Goal: Complete application form

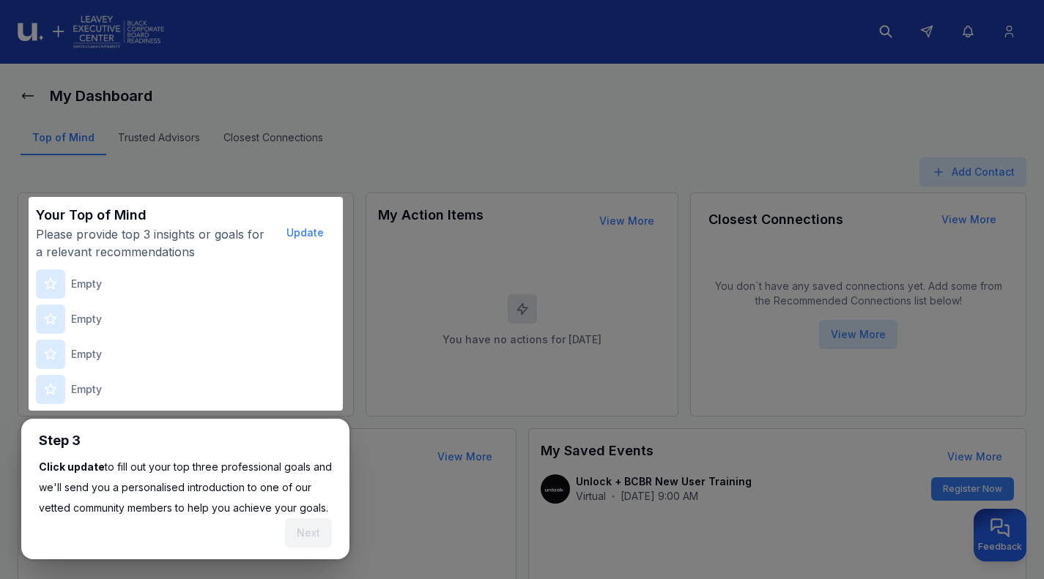
click at [46, 283] on icon at bounding box center [50, 283] width 11 height 11
click at [90, 287] on p "Empty" at bounding box center [86, 284] width 31 height 15
click at [304, 234] on button "Update" at bounding box center [305, 232] width 61 height 29
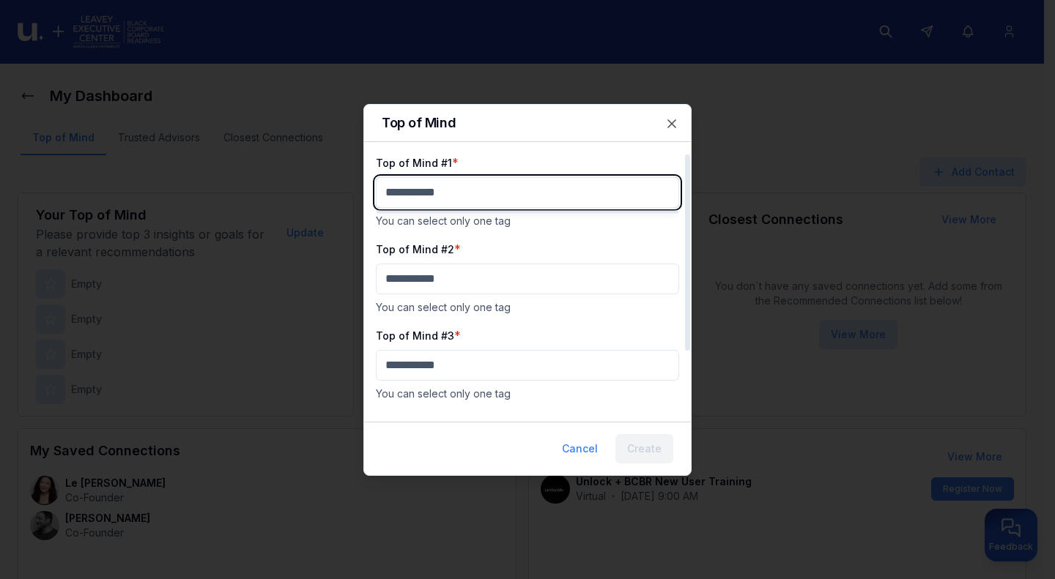
click at [468, 189] on body "My Dashboard Top of Mind Trusted Advisors Closest Connections Add Contact Your …" at bounding box center [522, 289] width 1044 height 579
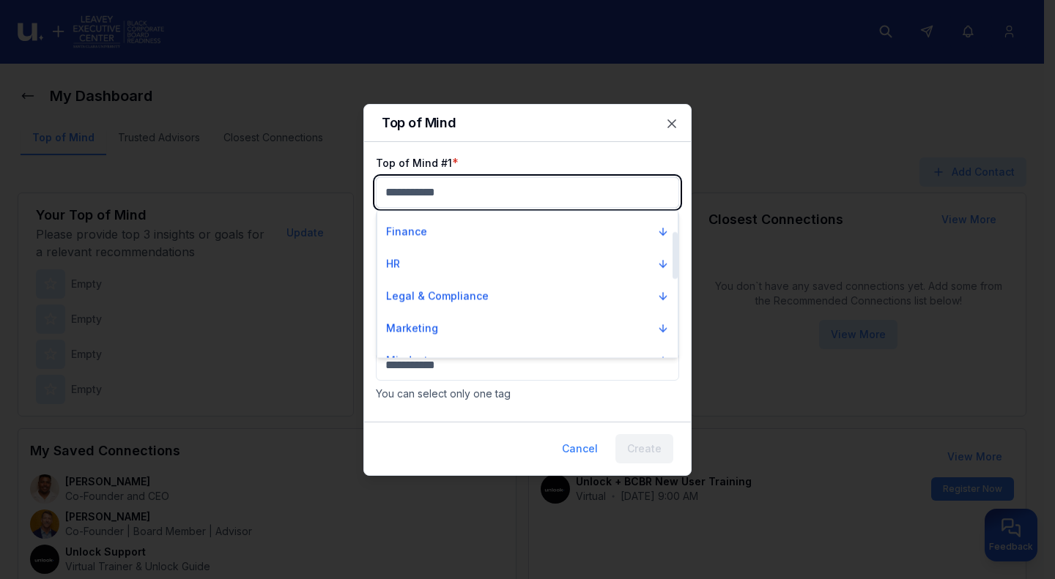
scroll to position [63, 0]
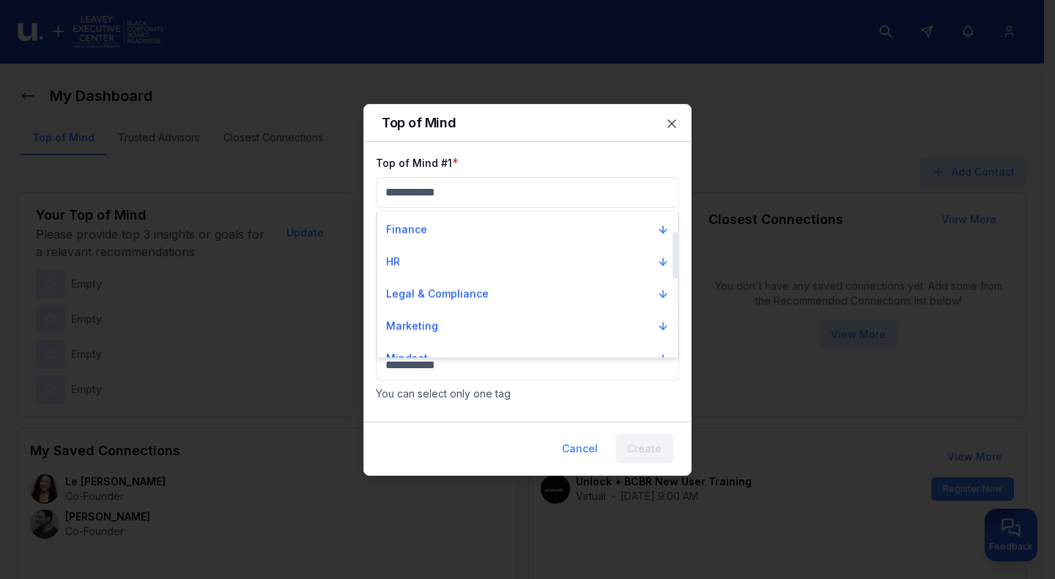
click at [440, 294] on p "Legal & Compliance" at bounding box center [437, 294] width 103 height 15
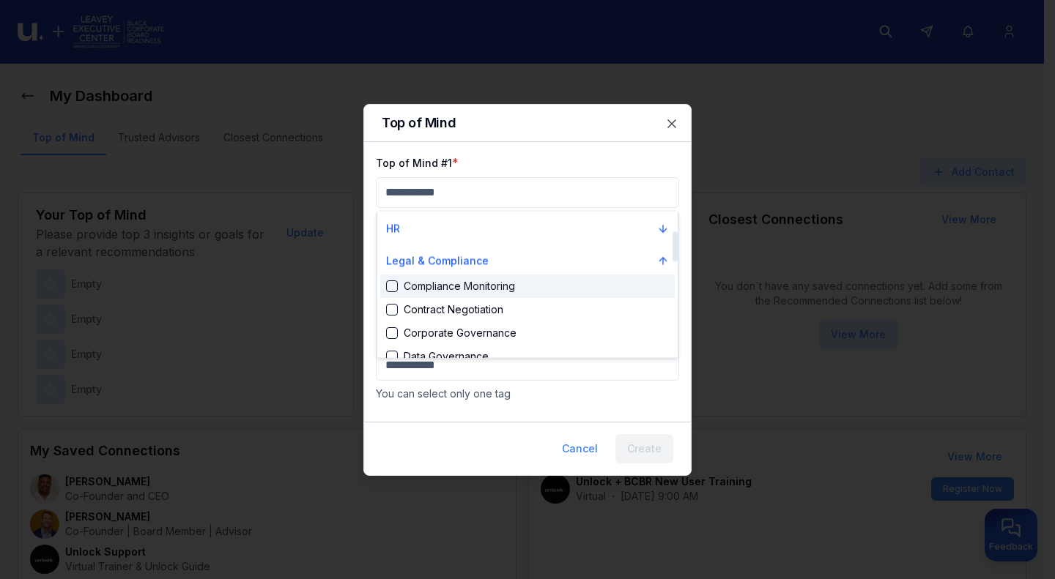
scroll to position [97, 0]
click at [393, 286] on div "Suggestions" at bounding box center [392, 286] width 12 height 12
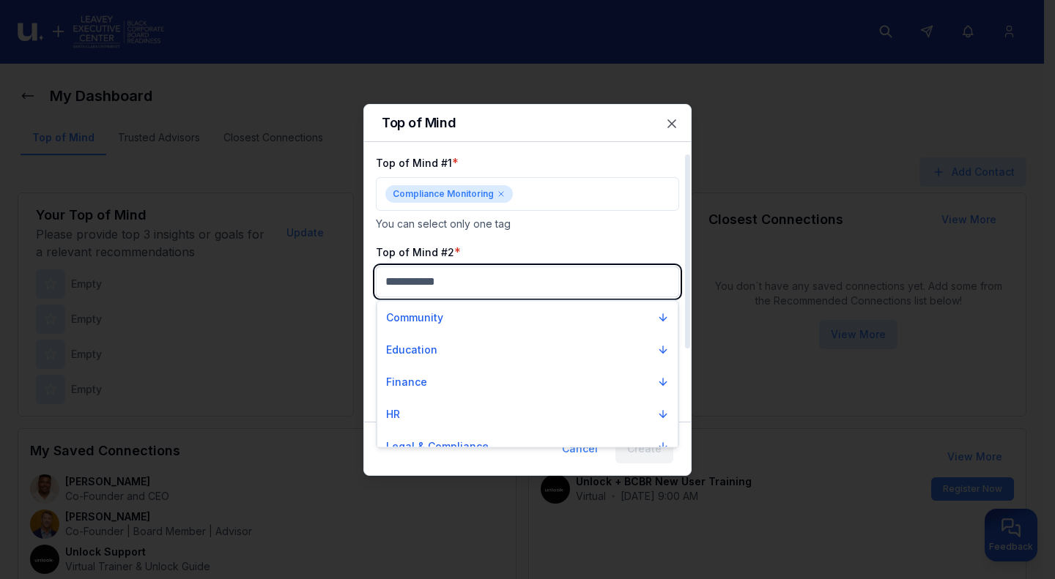
click at [462, 287] on body "My Dashboard Top of Mind Trusted Advisors Closest Connections Add Contact Your …" at bounding box center [522, 289] width 1044 height 579
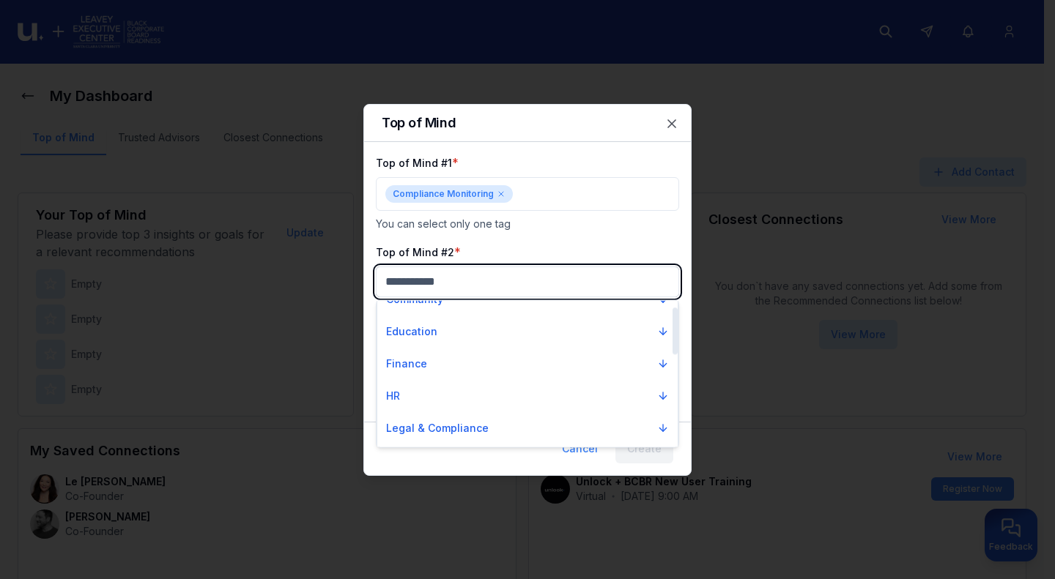
scroll to position [20, 0]
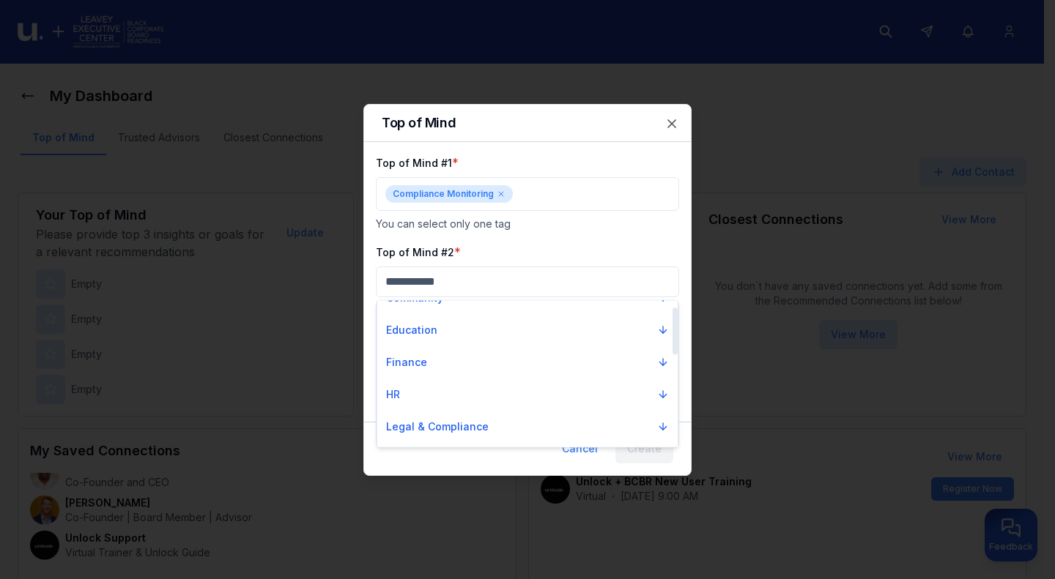
click at [451, 360] on button "Finance" at bounding box center [527, 362] width 294 height 26
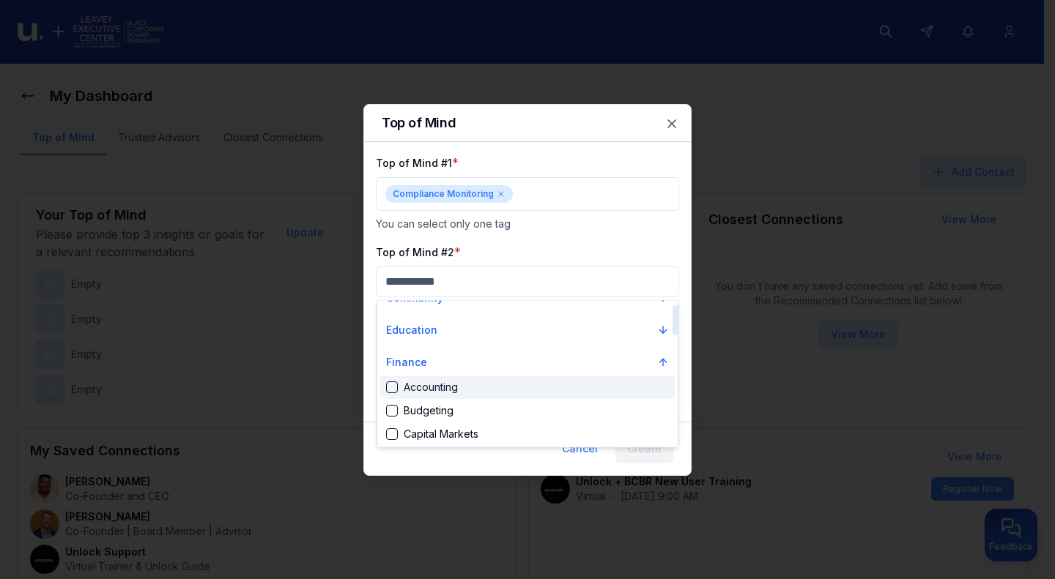
click at [451, 360] on button "Finance" at bounding box center [527, 362] width 294 height 26
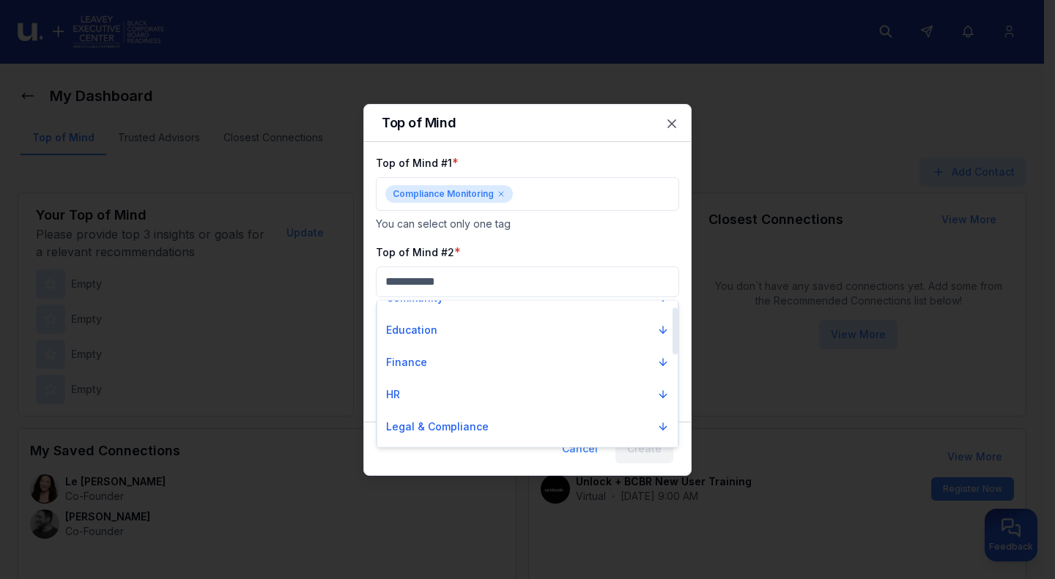
click at [519, 358] on button "Finance" at bounding box center [527, 362] width 294 height 26
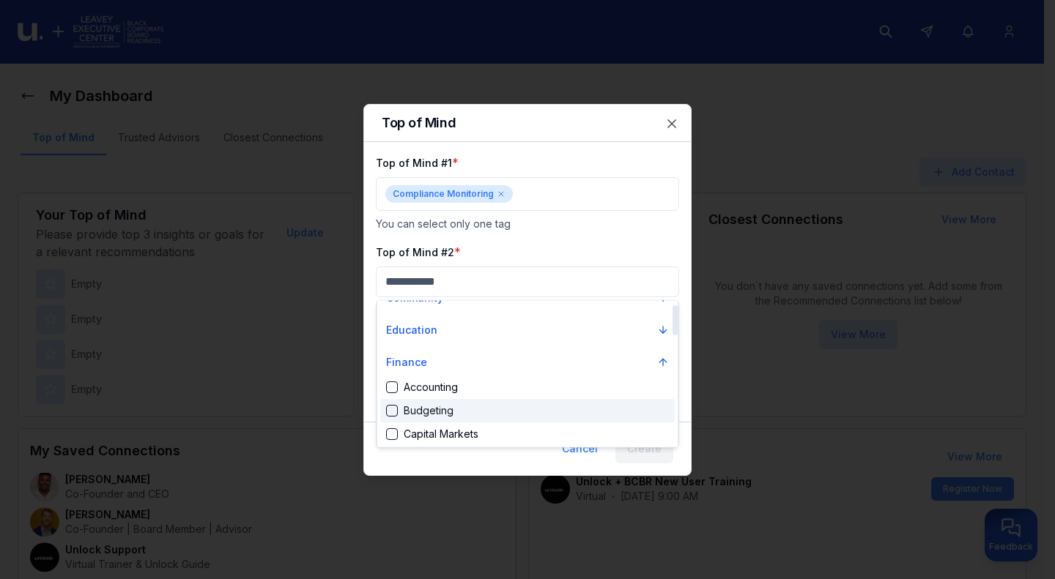
click at [505, 408] on div "Budgeting" at bounding box center [527, 410] width 294 height 23
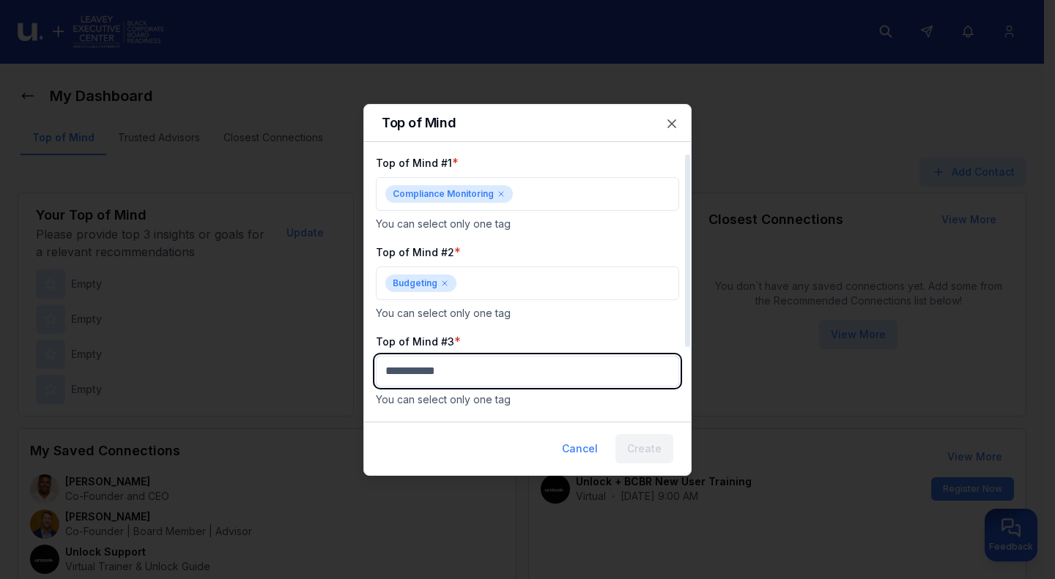
click at [509, 375] on body "My Dashboard Top of Mind Trusted Advisors Closest Connections Add Contact Your …" at bounding box center [522, 289] width 1044 height 579
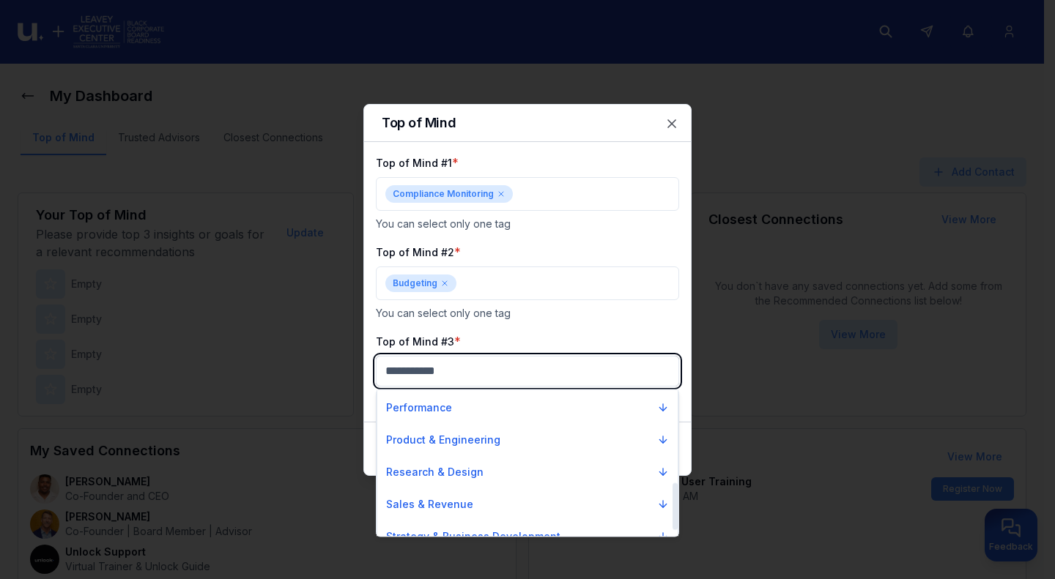
scroll to position [306, 0]
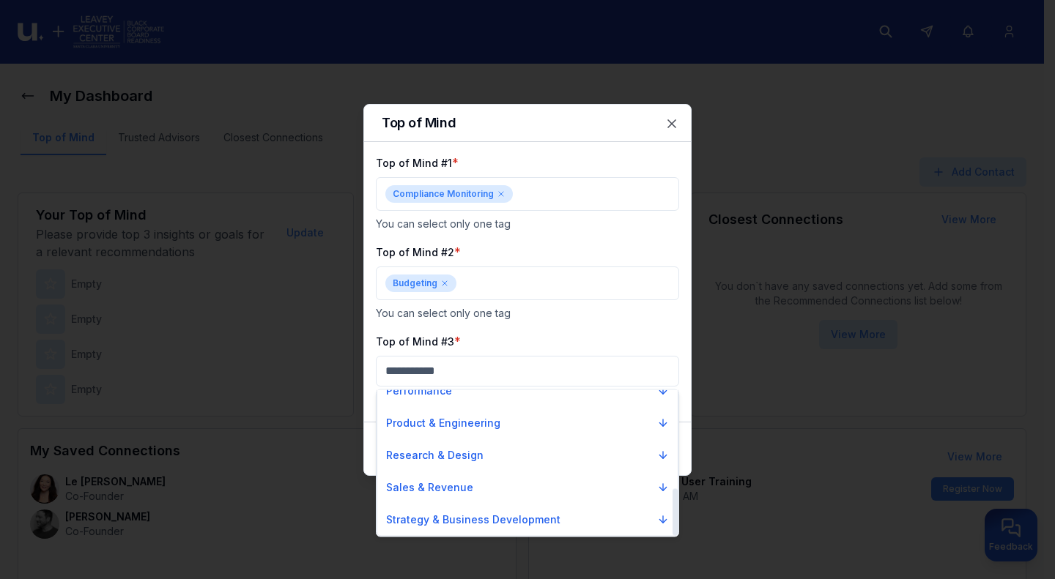
click at [496, 517] on p "Strategy & Business Development" at bounding box center [473, 520] width 174 height 15
click at [585, 519] on button "Strategy & Business Development" at bounding box center [527, 520] width 294 height 26
click at [630, 524] on button "Strategy & Business Development" at bounding box center [527, 520] width 294 height 26
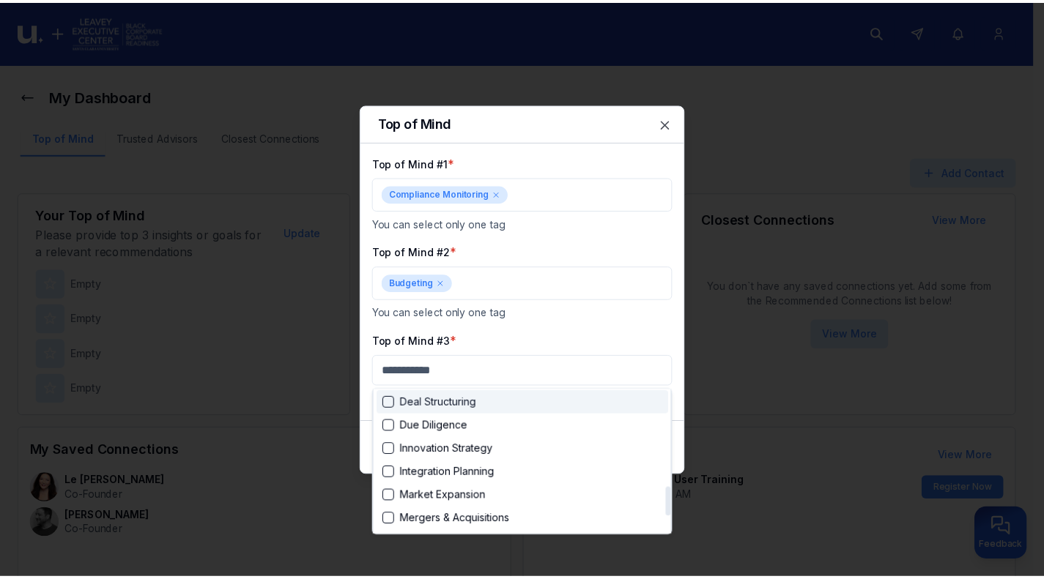
scroll to position [497, 0]
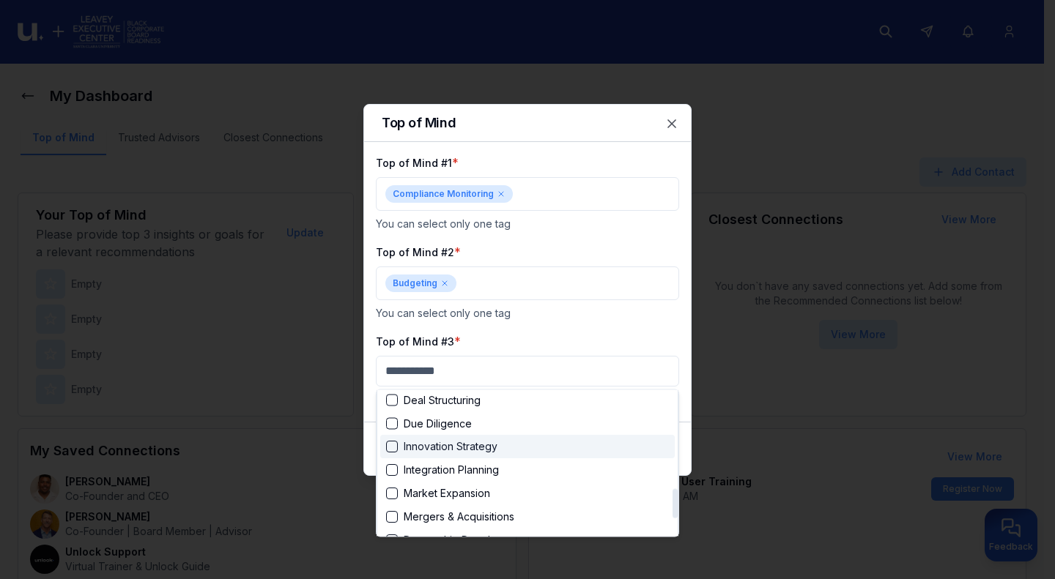
click at [393, 448] on div "Suggestions" at bounding box center [392, 448] width 12 height 12
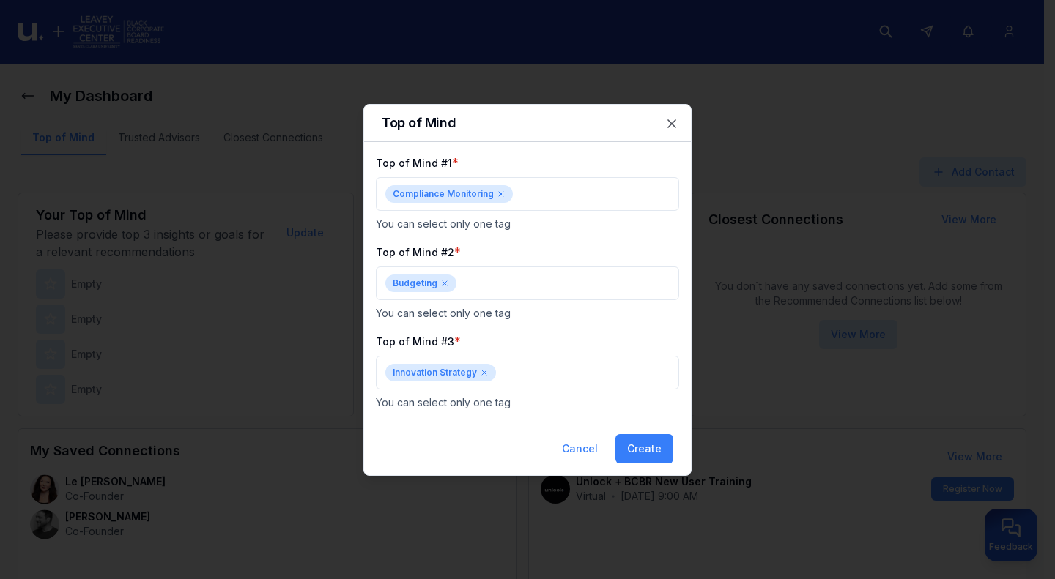
click at [393, 448] on div "Cancel Create" at bounding box center [527, 448] width 327 height 53
click at [642, 446] on button "Create" at bounding box center [644, 448] width 58 height 29
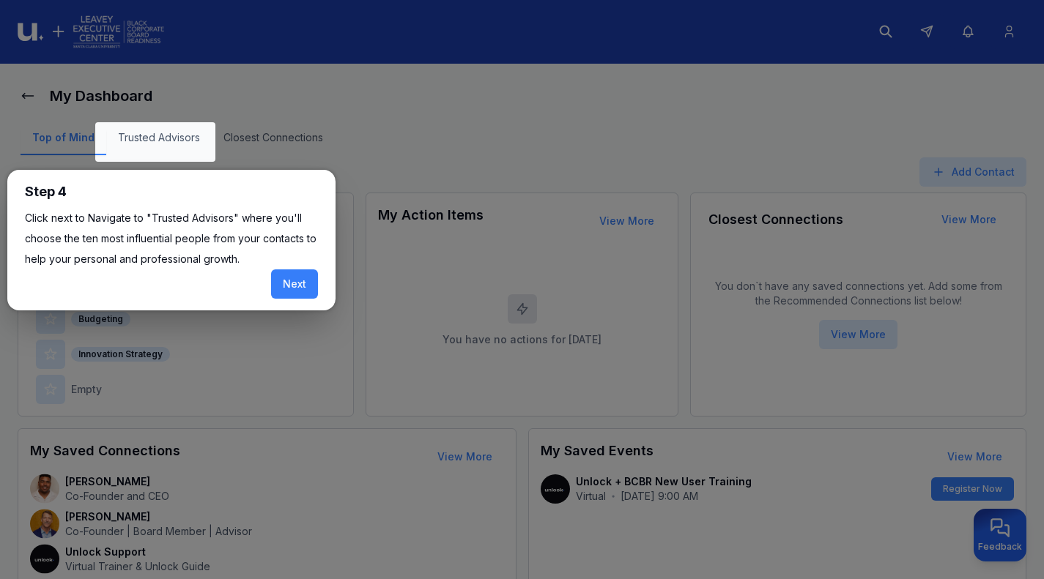
click at [288, 280] on button "Next" at bounding box center [294, 284] width 47 height 29
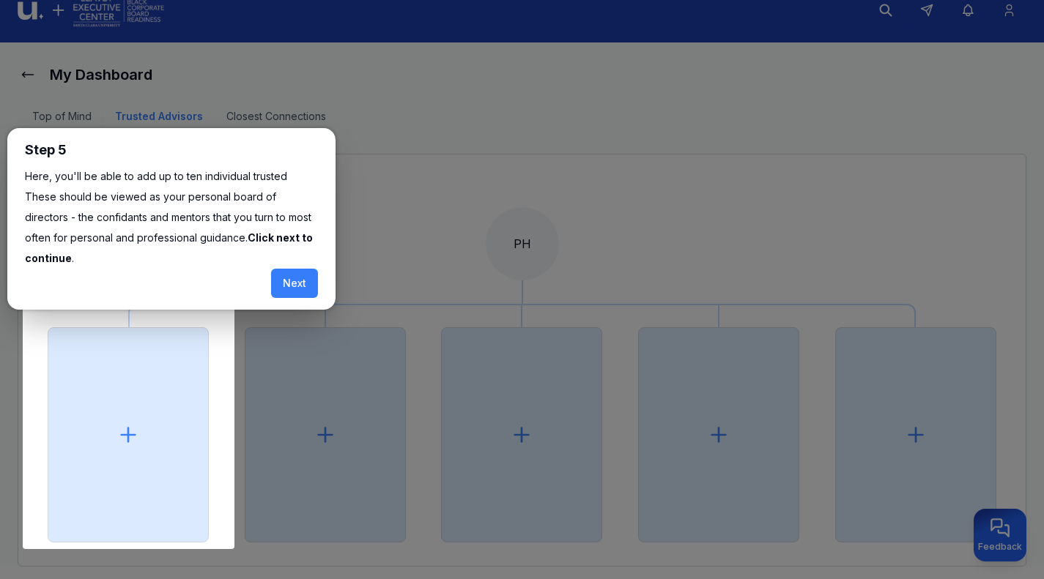
scroll to position [23, 0]
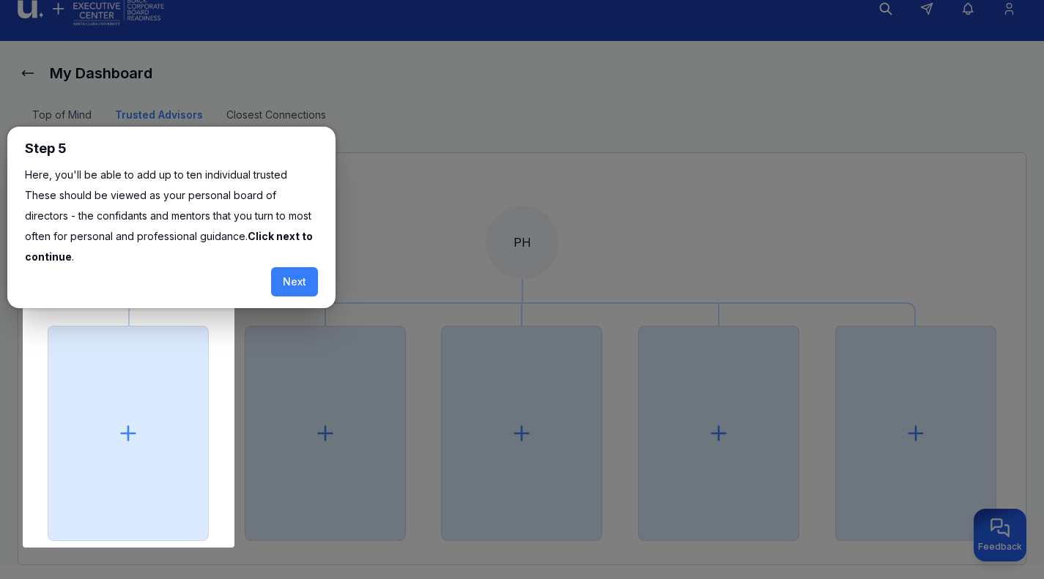
click at [472, 341] on div at bounding box center [522, 293] width 1044 height 632
click at [295, 267] on button "Next" at bounding box center [294, 281] width 47 height 29
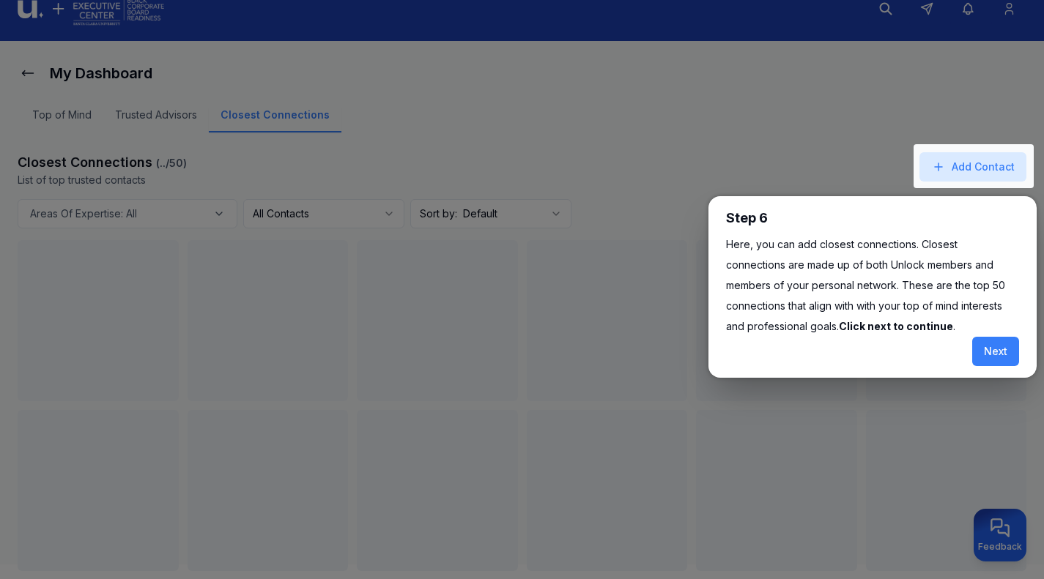
scroll to position [59, 0]
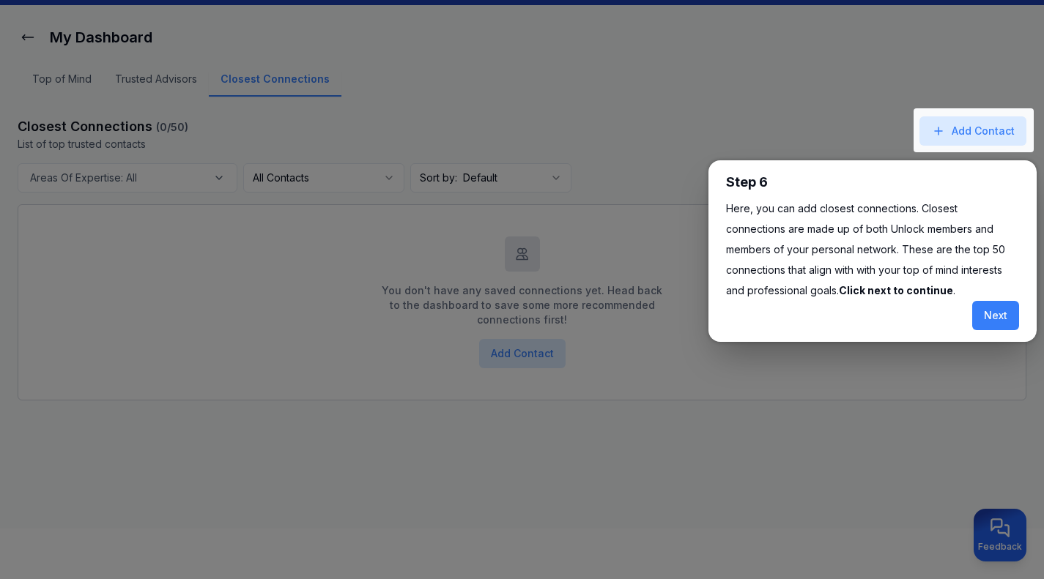
click at [961, 128] on div at bounding box center [973, 130] width 120 height 44
click at [961, 135] on div at bounding box center [973, 130] width 120 height 44
click at [973, 130] on div at bounding box center [973, 130] width 120 height 44
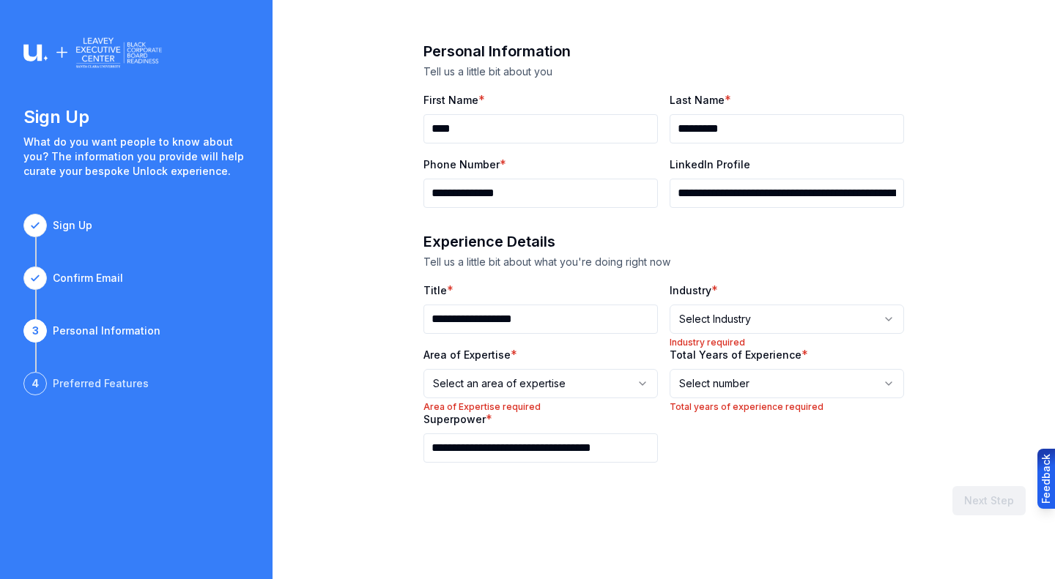
click at [18, 168] on div "Sign Up What do you want people to know about you? The information you provide …" at bounding box center [136, 289] width 272 height 579
